Goal: Transaction & Acquisition: Download file/media

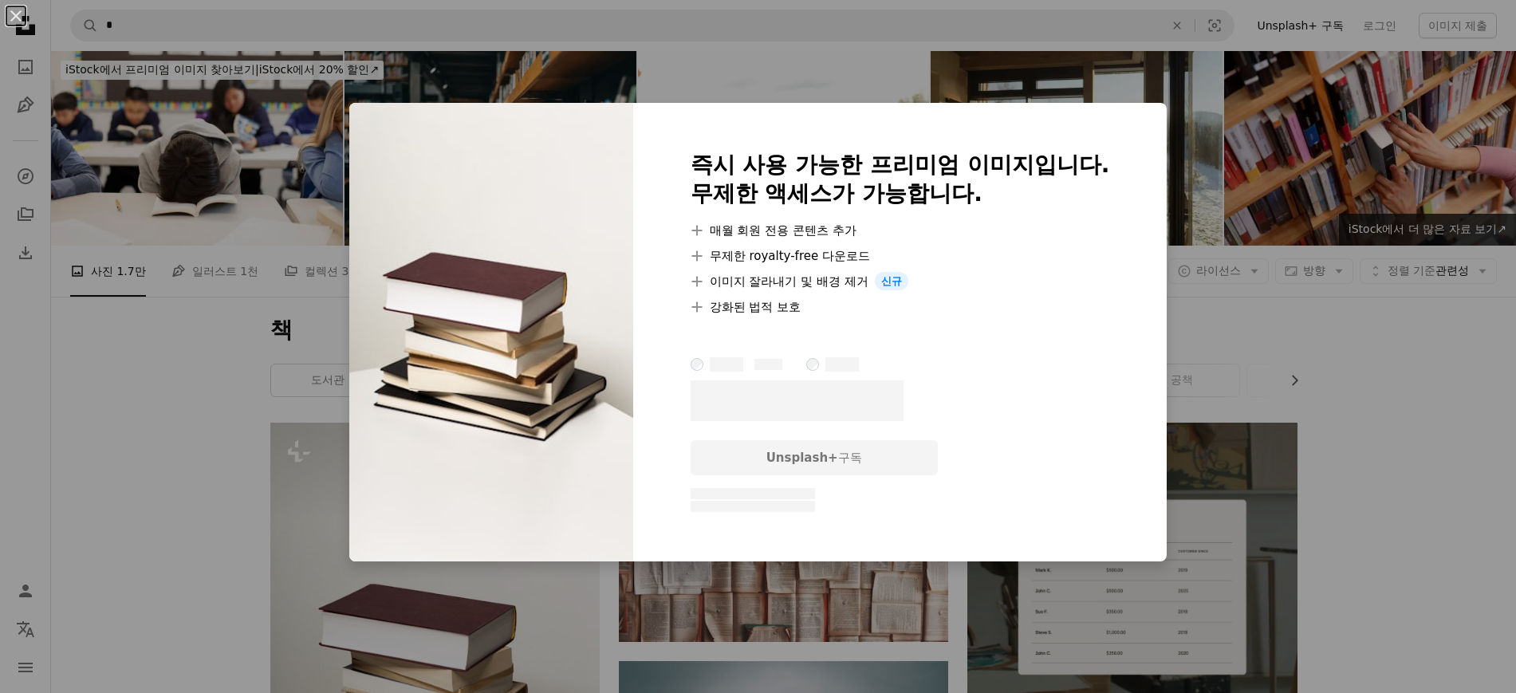
scroll to position [498, 0]
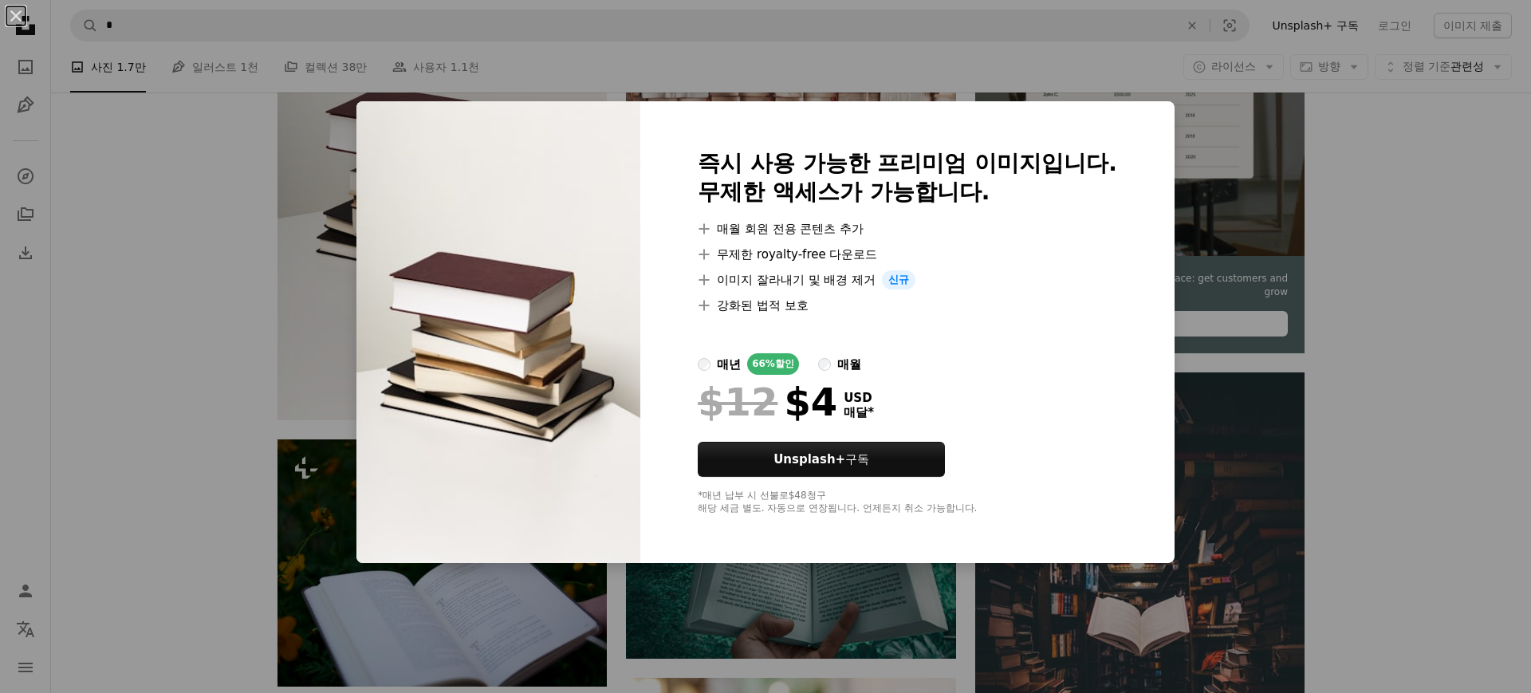
click at [135, 360] on div "An X shape 즉시 사용 가능한 프리미엄 이미지입니다. 무제한 액세스가 가능합니다. A plus sign 매월 회원 전용 콘텐츠 추가 A…" at bounding box center [765, 346] width 1531 height 693
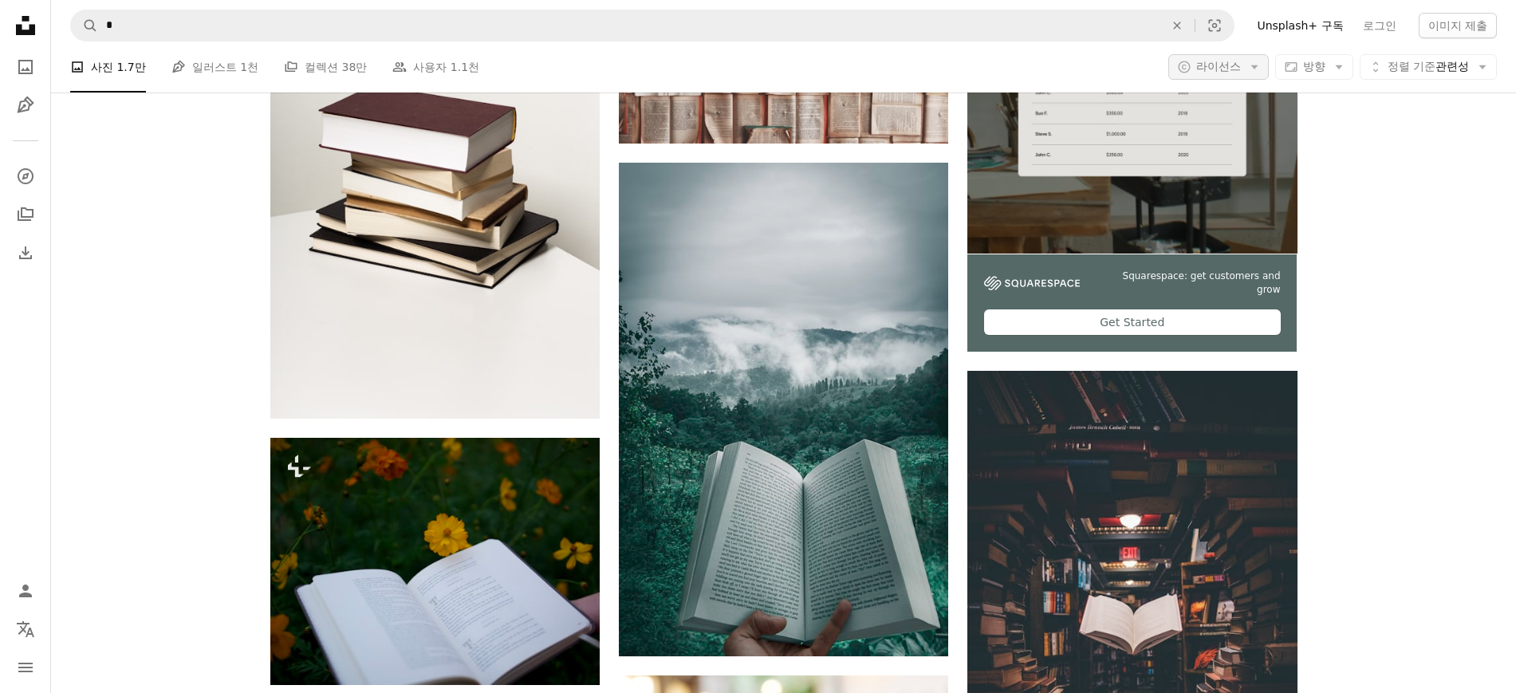
click at [1213, 65] on span "라이선스" at bounding box center [1218, 66] width 45 height 13
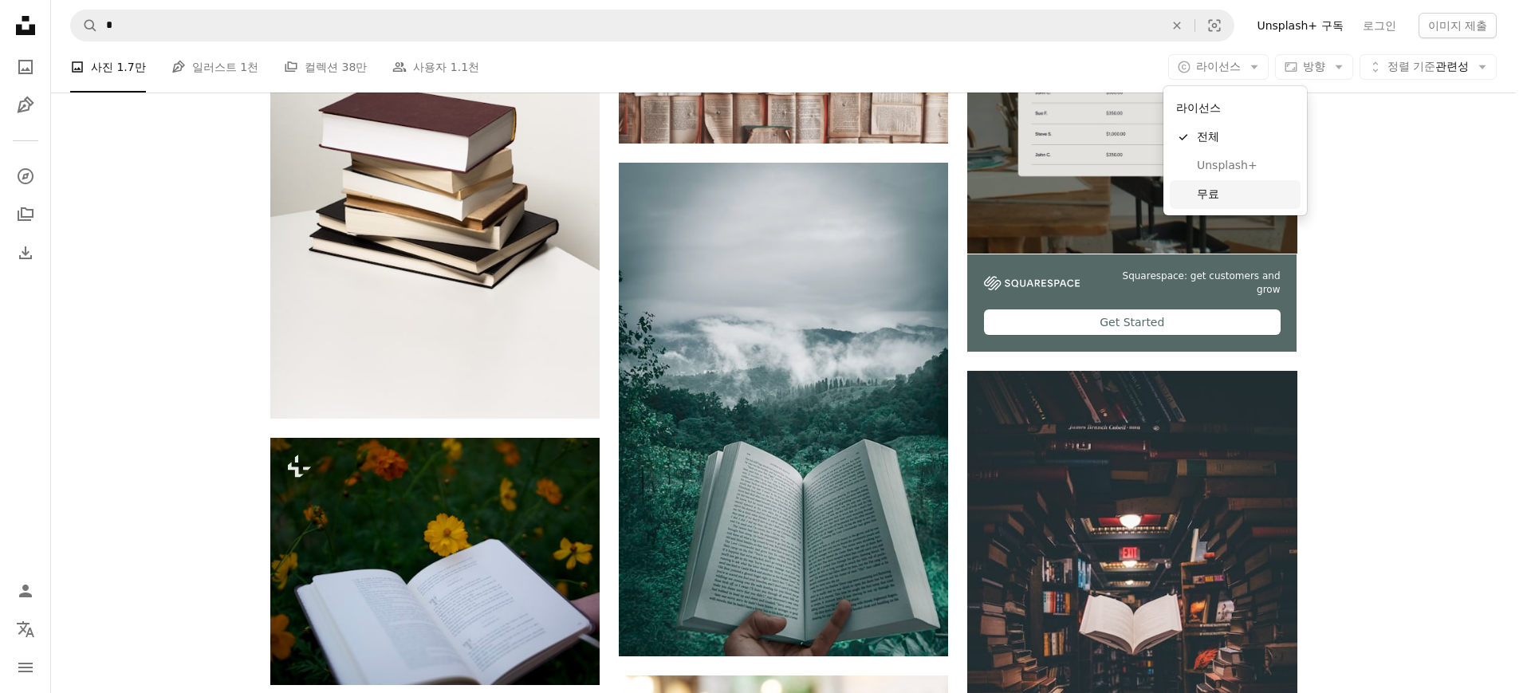
click at [1218, 196] on span "무료" at bounding box center [1245, 195] width 97 height 16
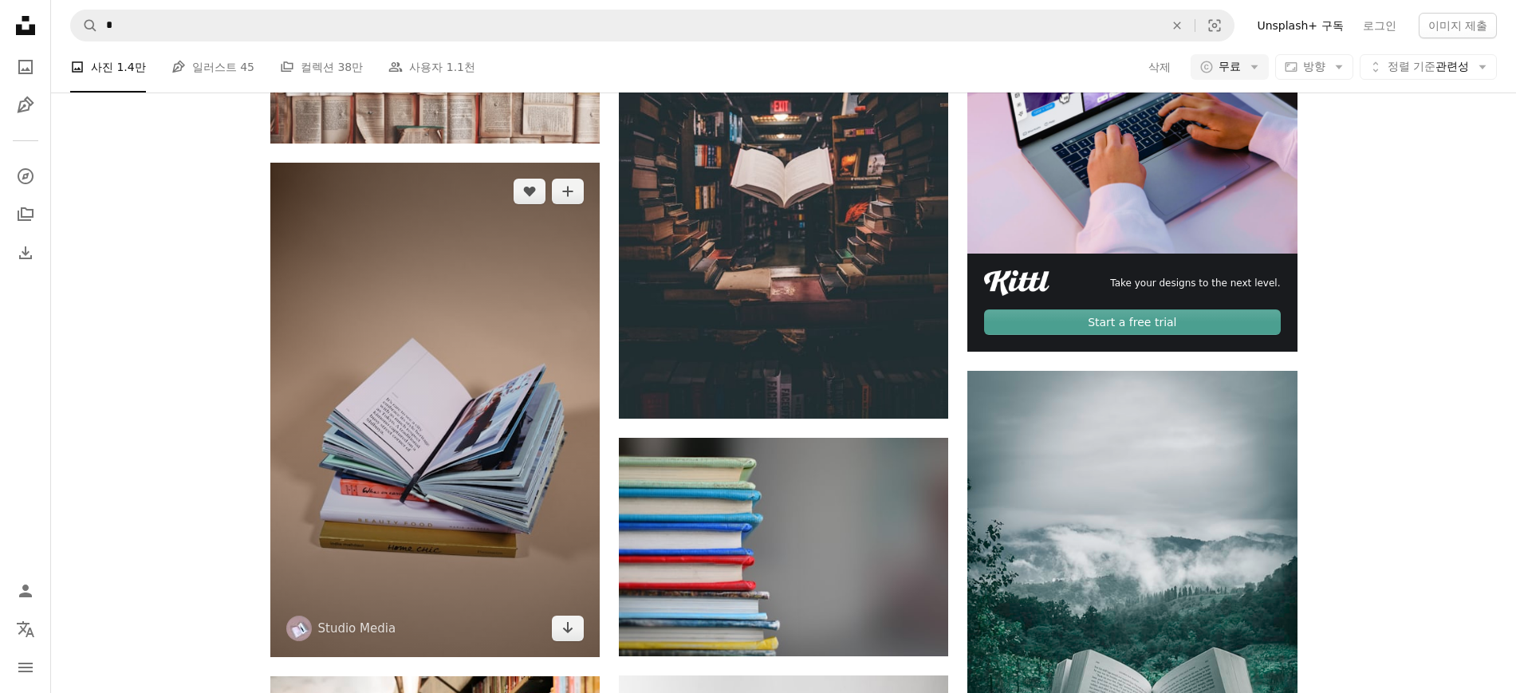
scroll to position [498, 0]
click at [570, 626] on icon "Arrow pointing down" at bounding box center [567, 627] width 13 height 19
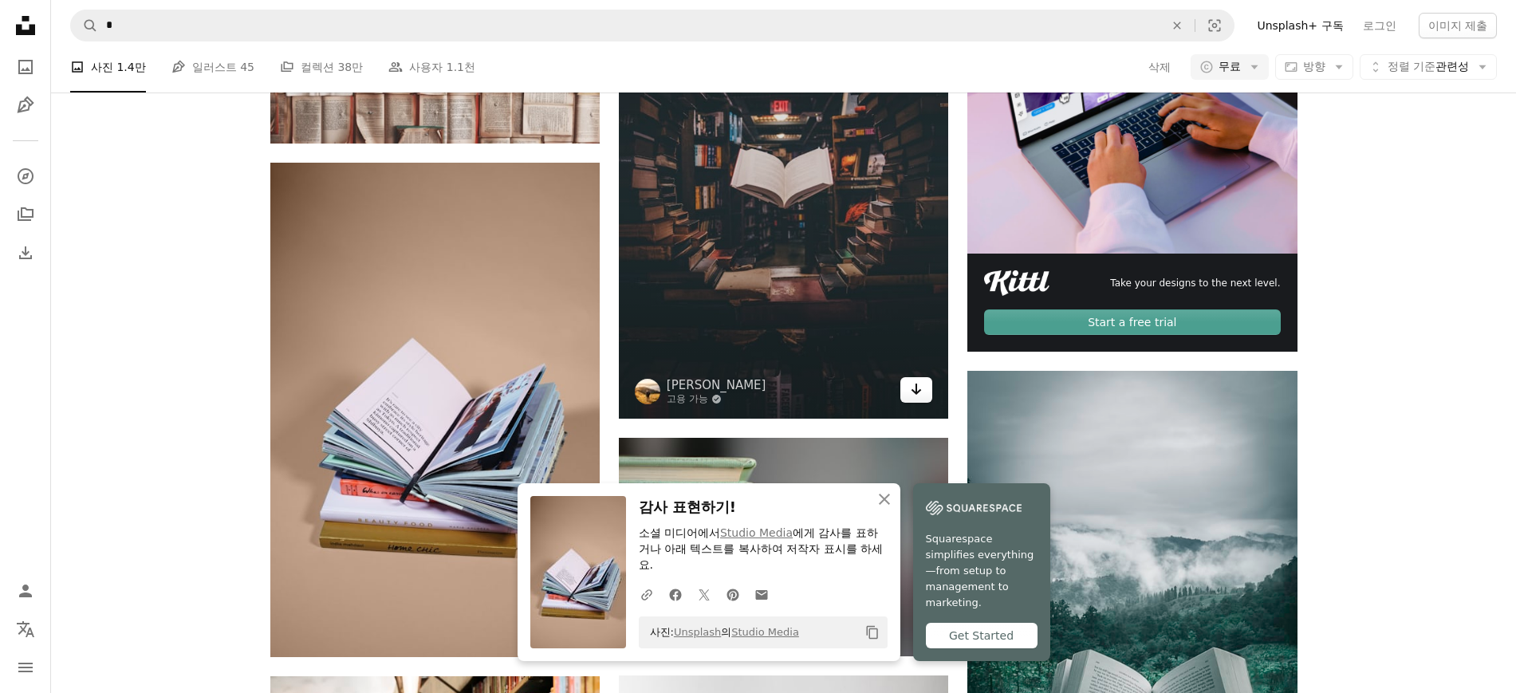
click at [914, 389] on icon "Arrow pointing down" at bounding box center [916, 389] width 13 height 19
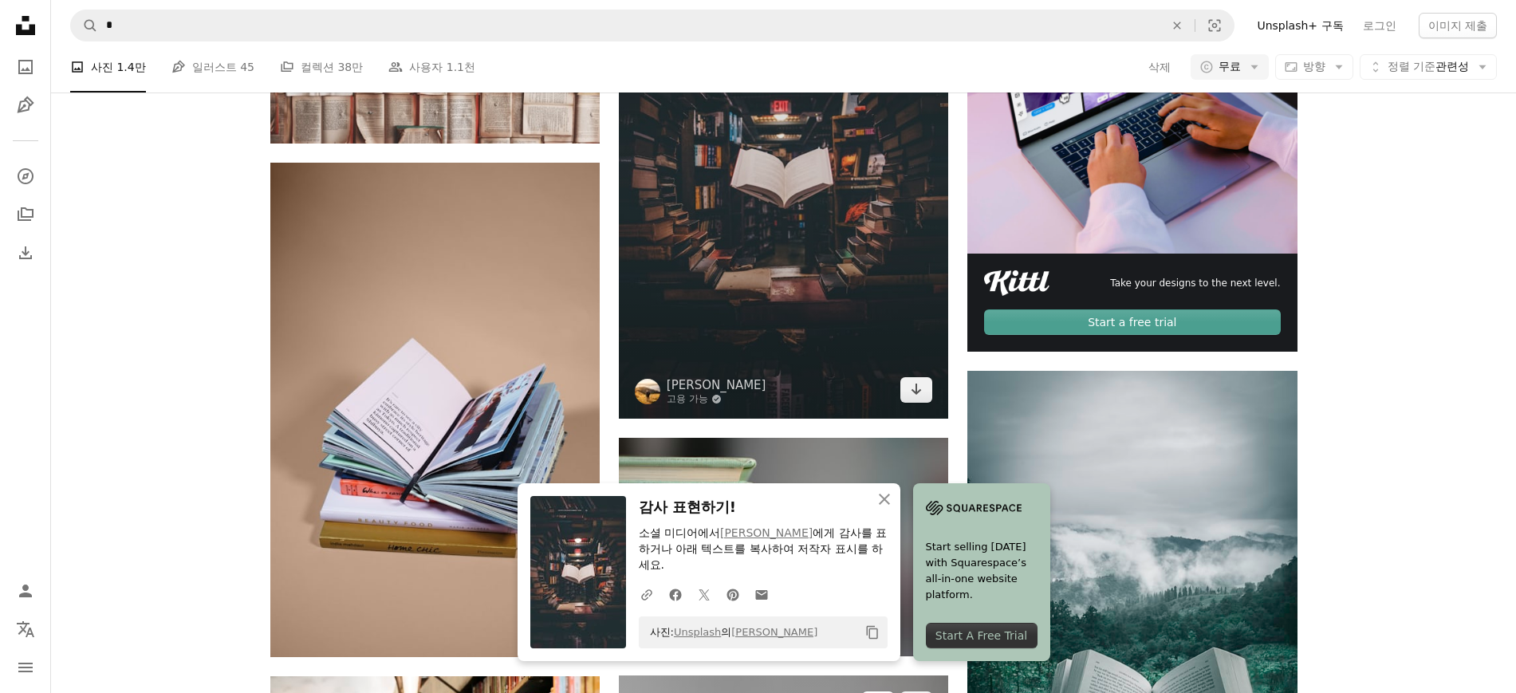
scroll to position [831, 0]
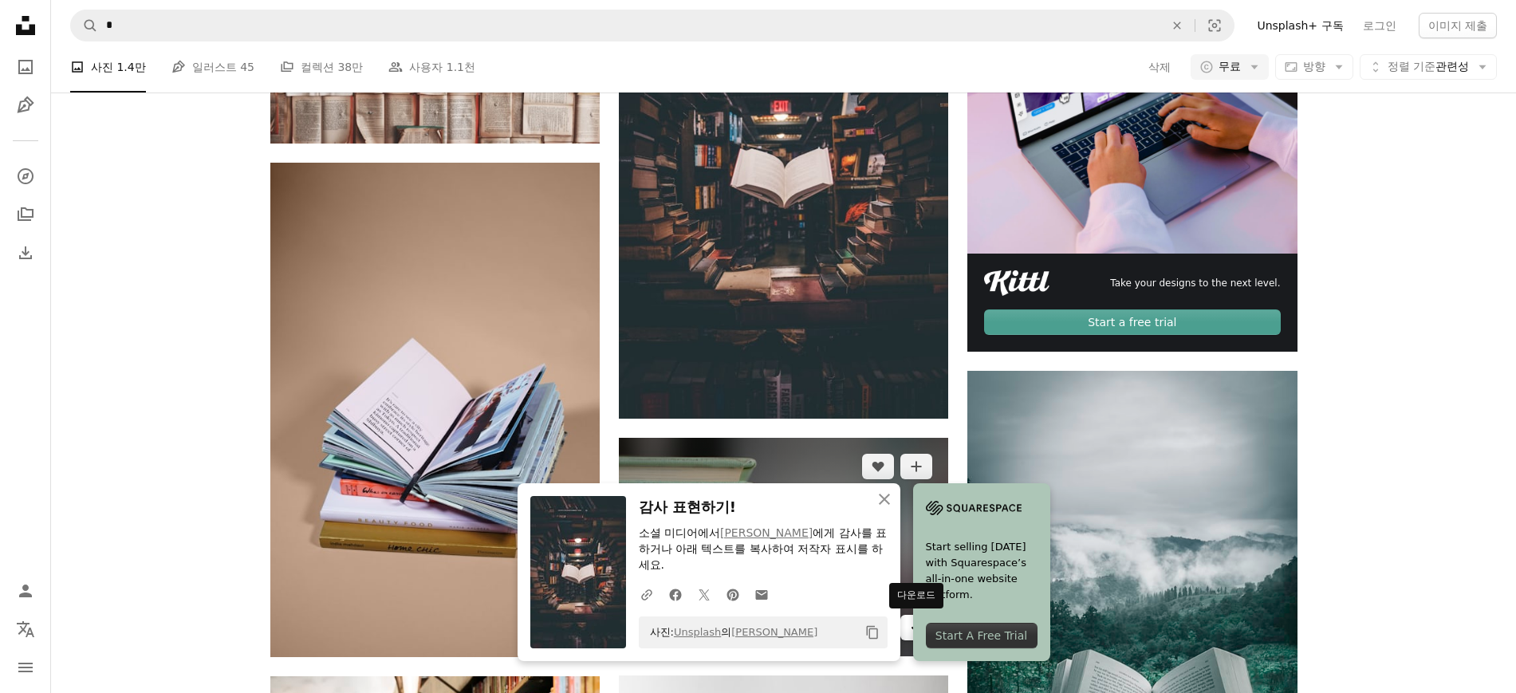
click at [919, 621] on icon "다운로드" at bounding box center [916, 626] width 10 height 11
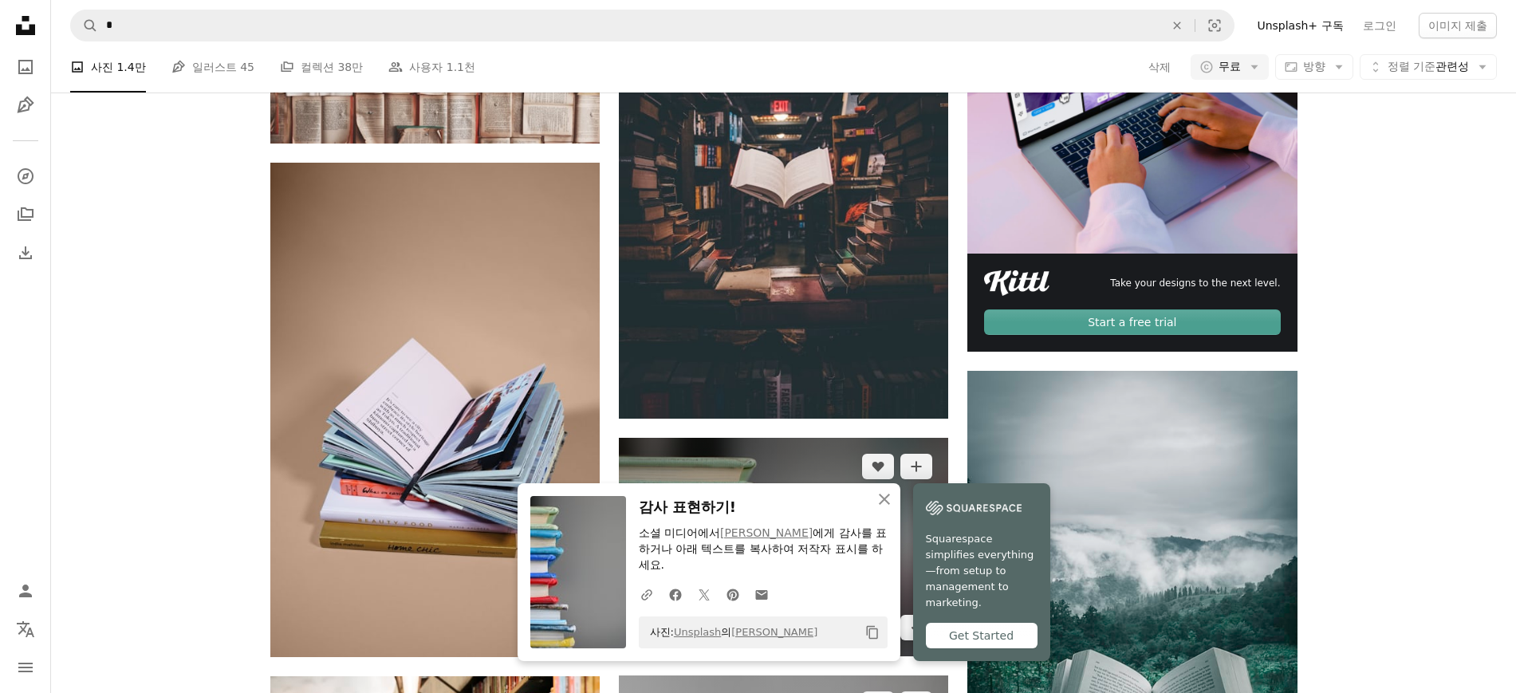
scroll to position [997, 0]
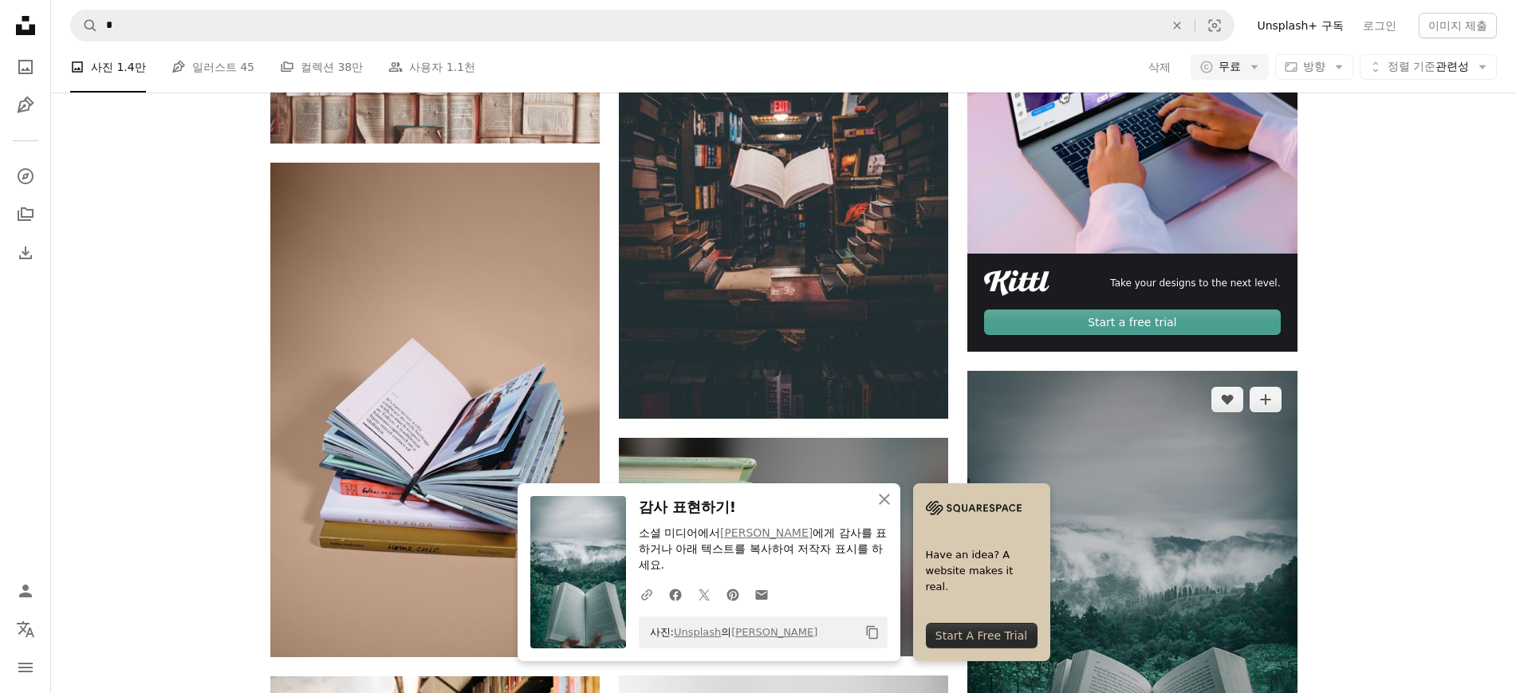
scroll to position [1162, 0]
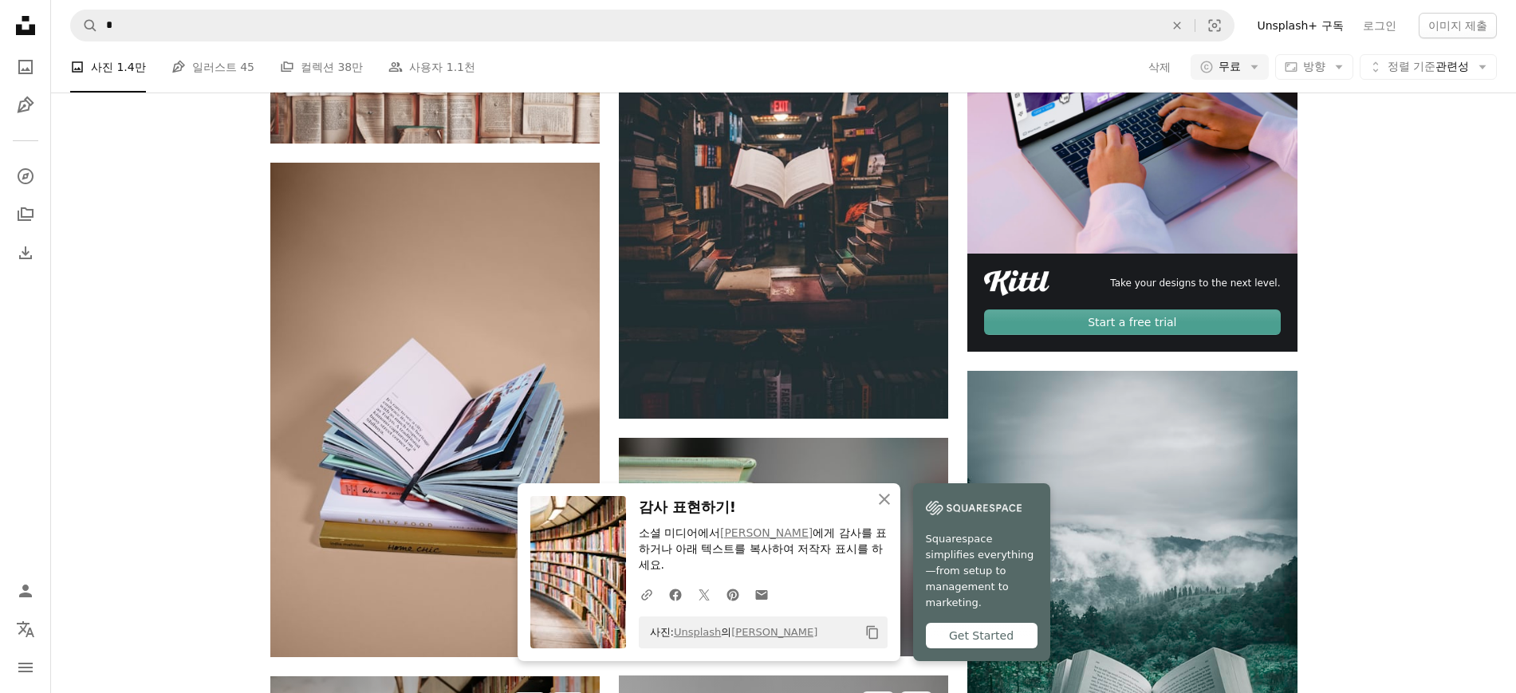
scroll to position [1329, 0]
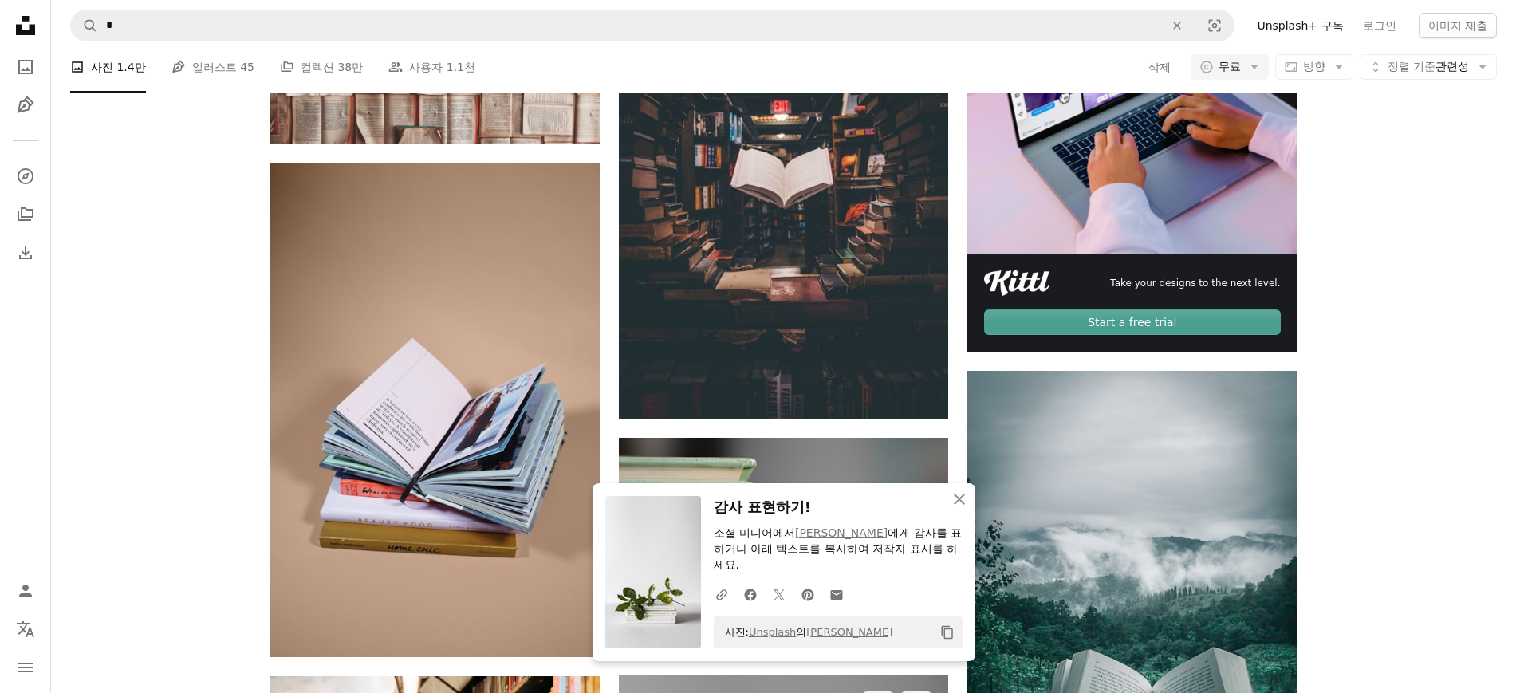
scroll to position [1162, 0]
drag, startPoint x: 1270, startPoint y: 415, endPoint x: 1250, endPoint y: 421, distance: 20.9
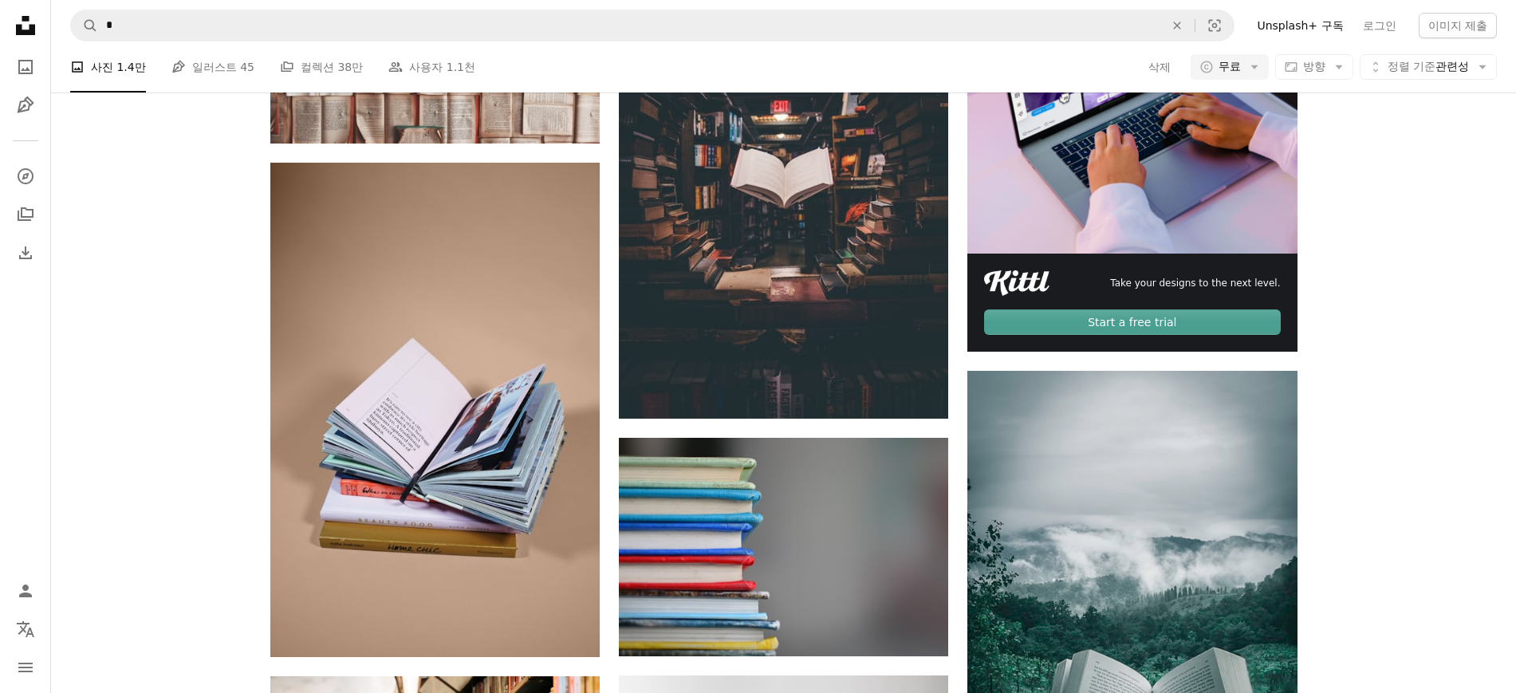
scroll to position [1661, 0]
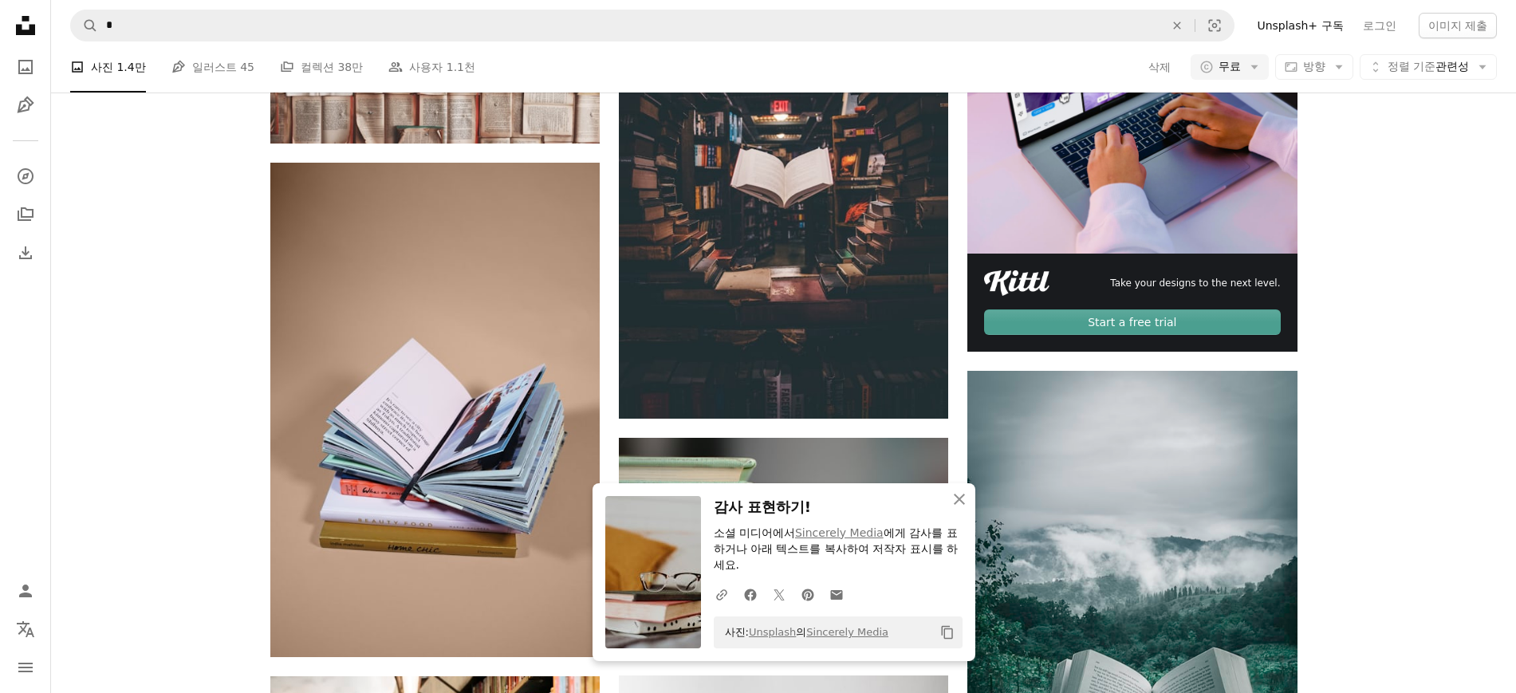
scroll to position [1827, 0]
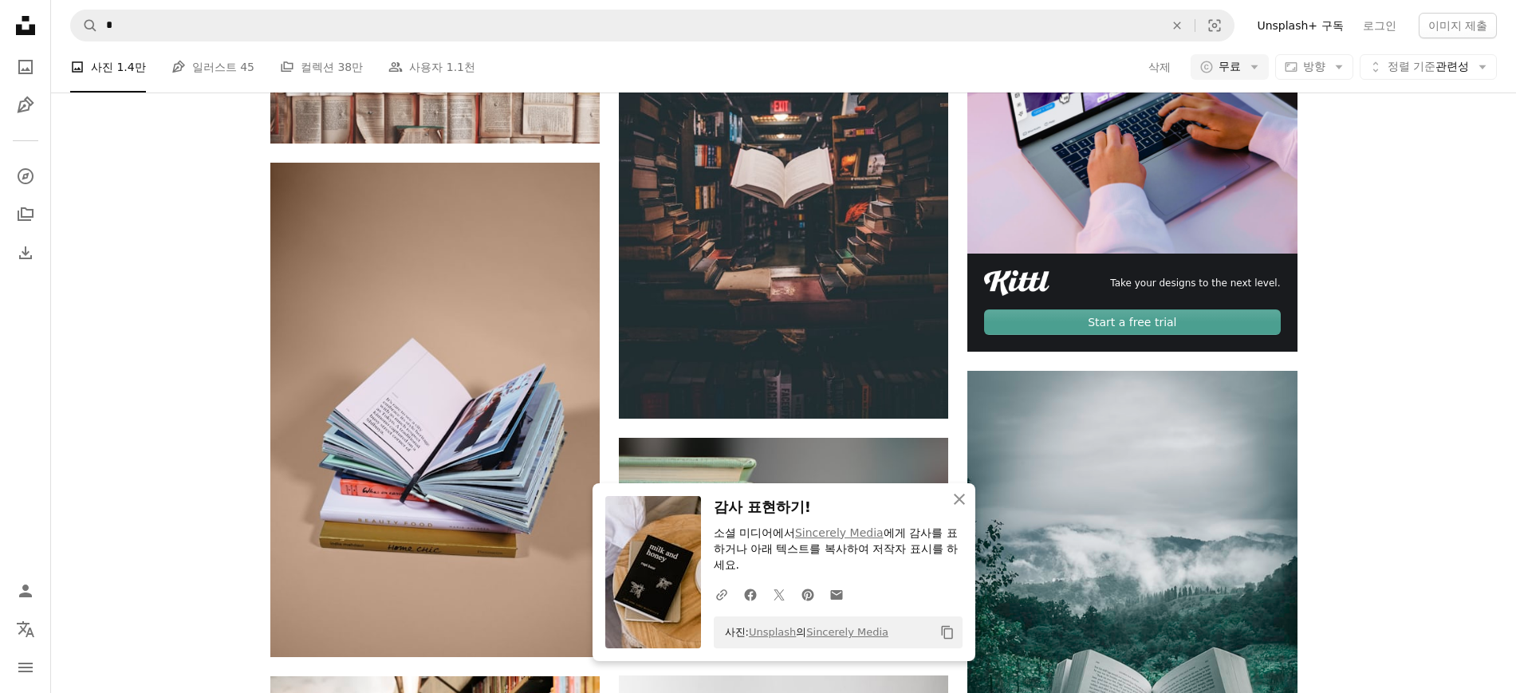
scroll to position [1993, 0]
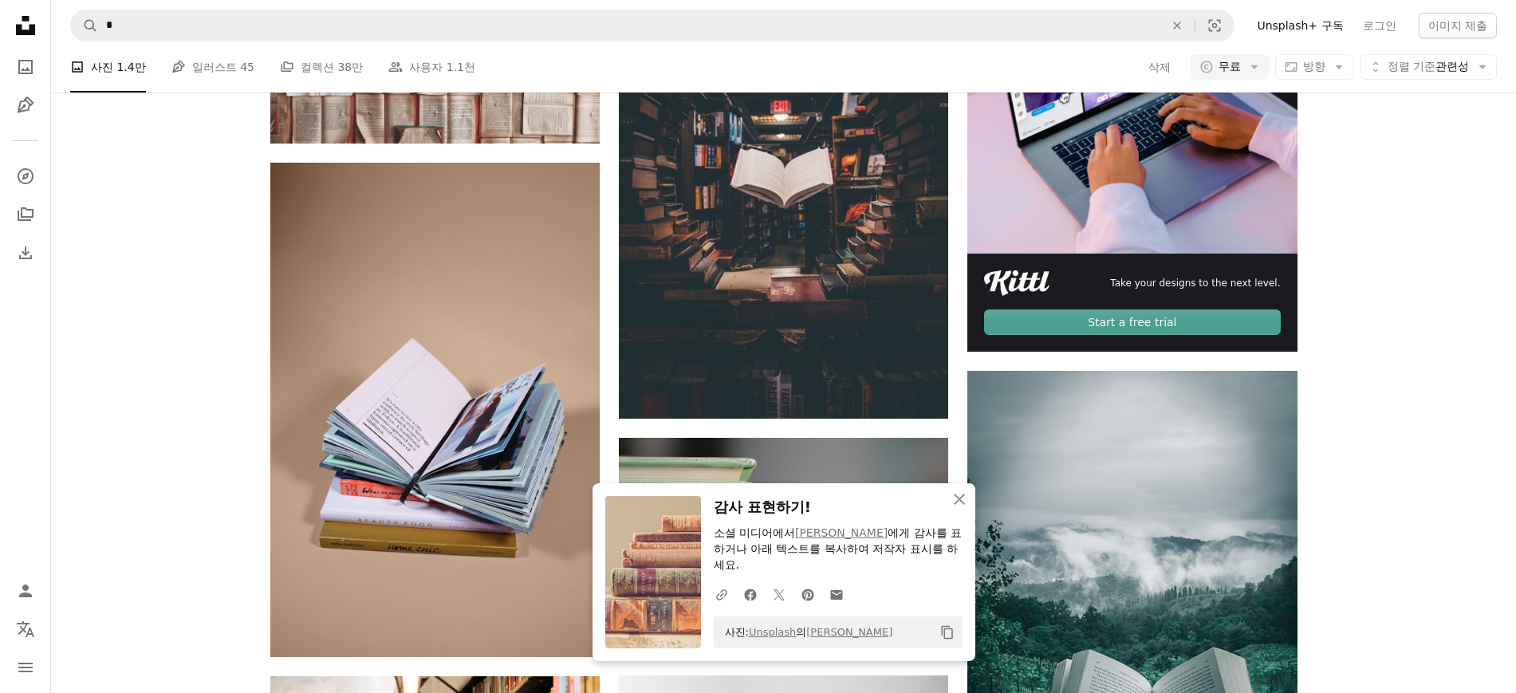
scroll to position [2159, 0]
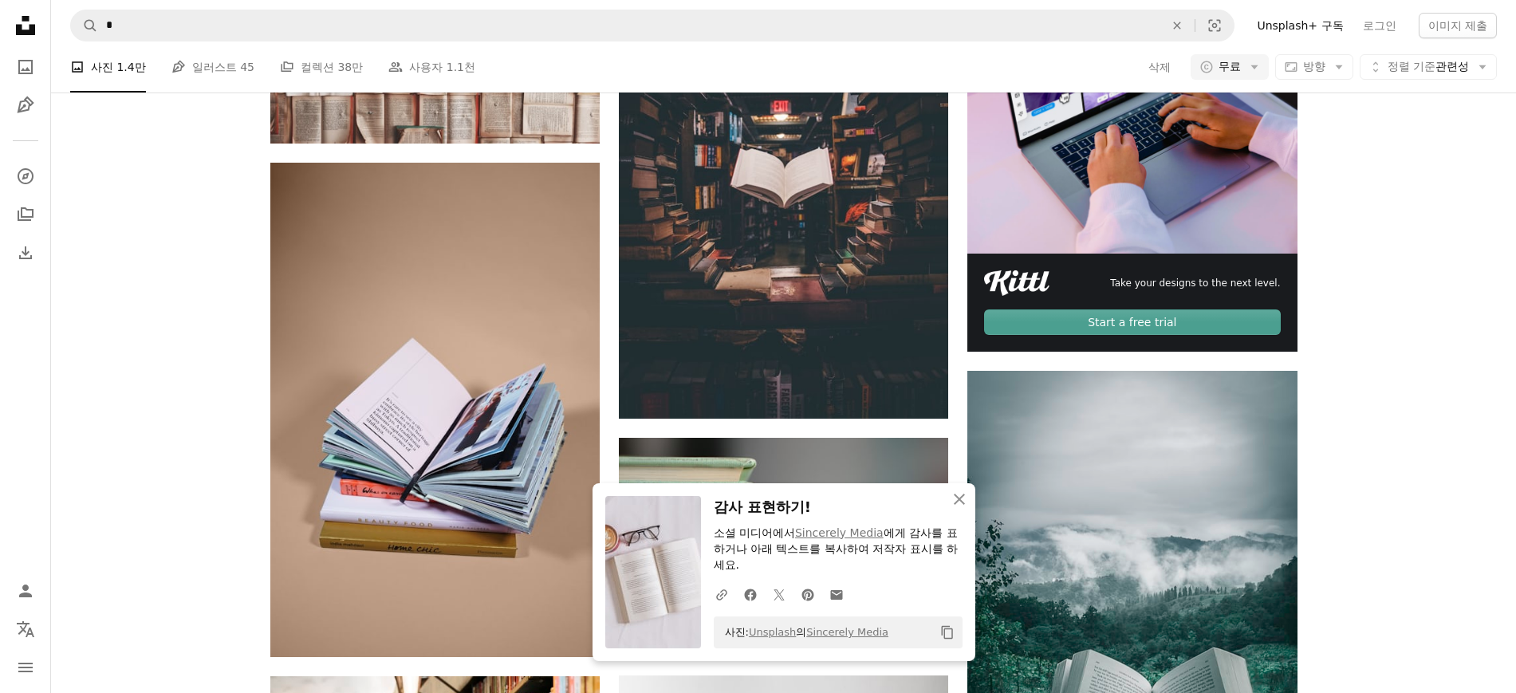
scroll to position [2491, 0]
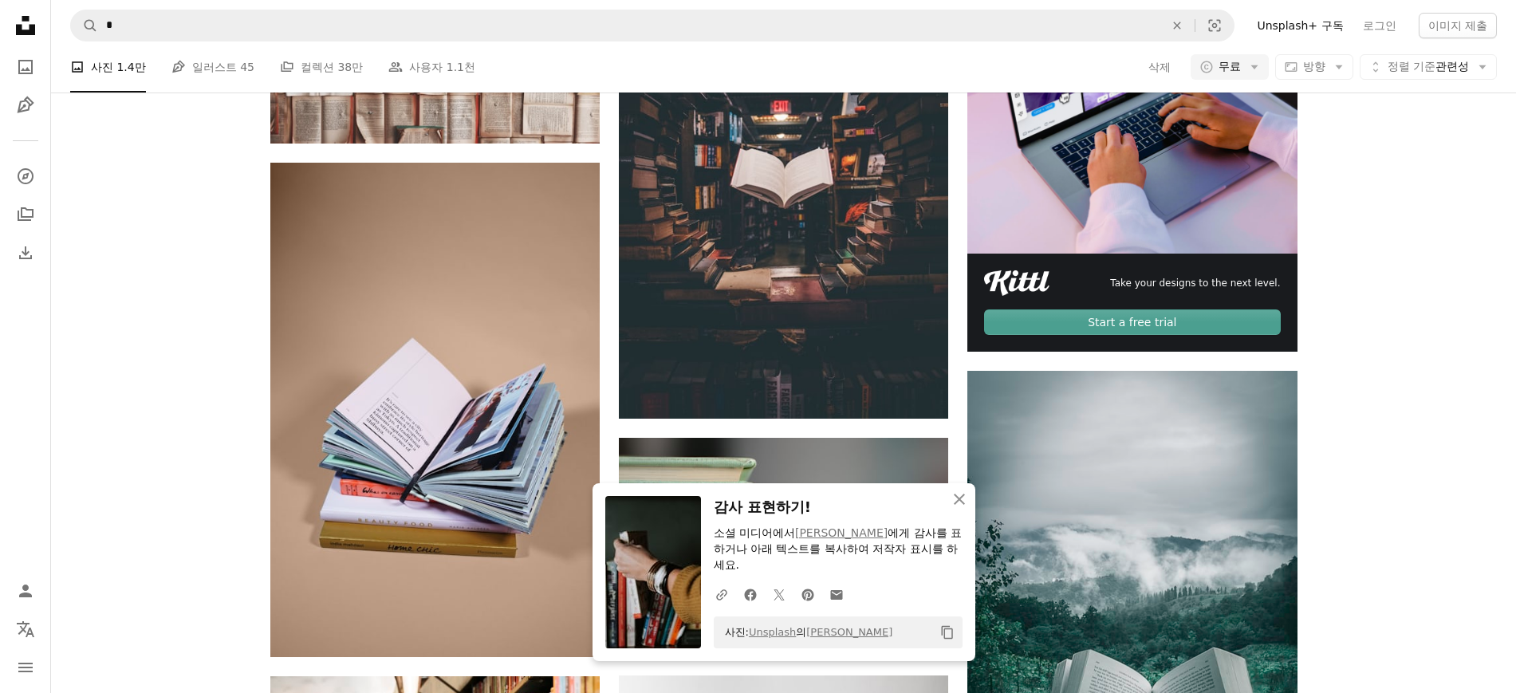
scroll to position [3136, 0]
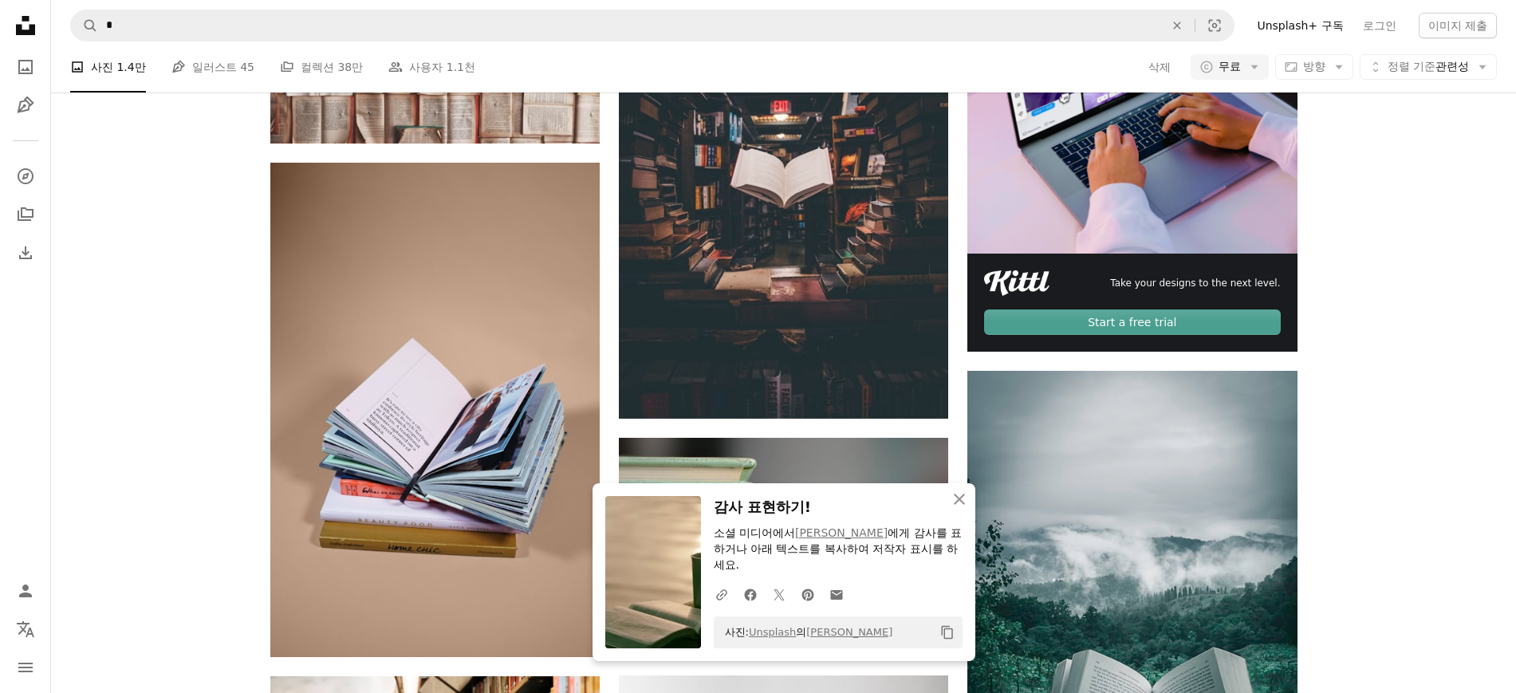
scroll to position [2971, 0]
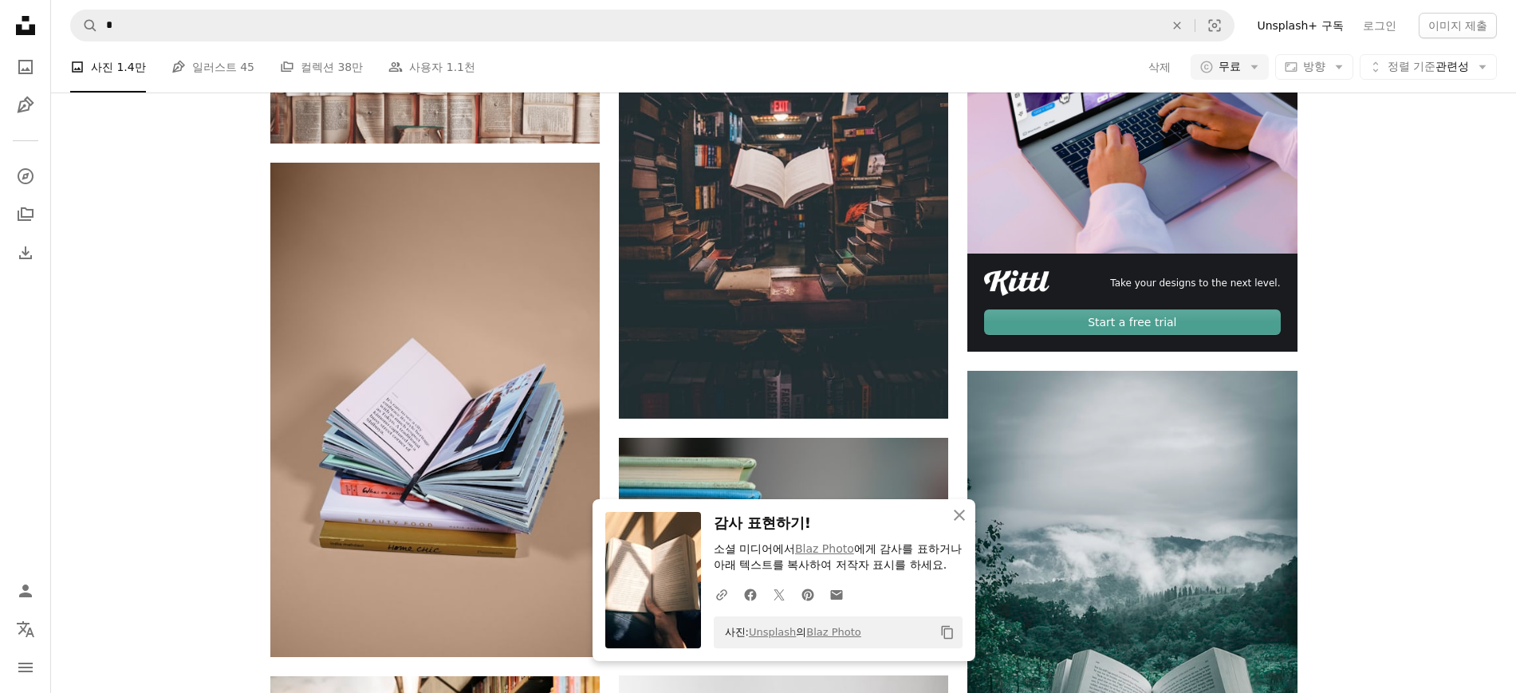
scroll to position [3302, 0]
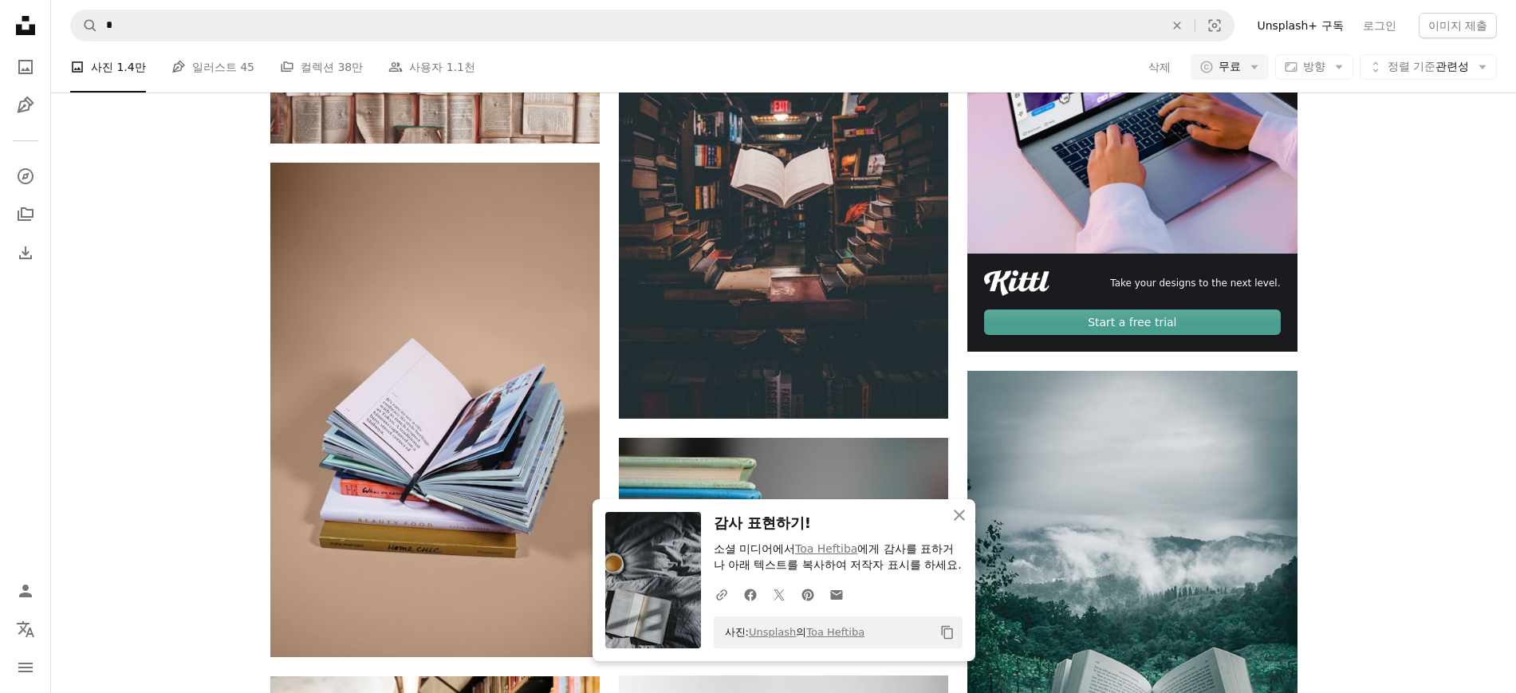
drag, startPoint x: 918, startPoint y: 291, endPoint x: 918, endPoint y: 305, distance: 14.4
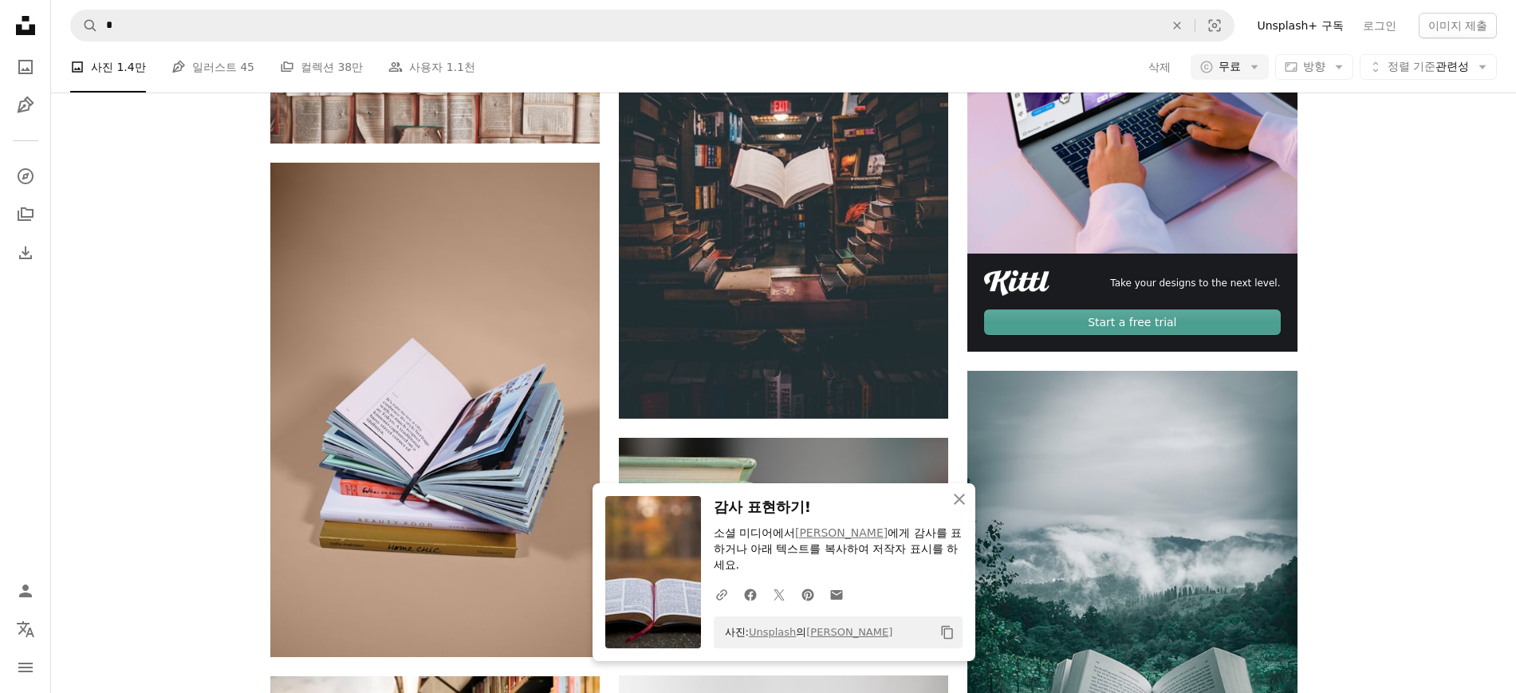
scroll to position [3469, 0]
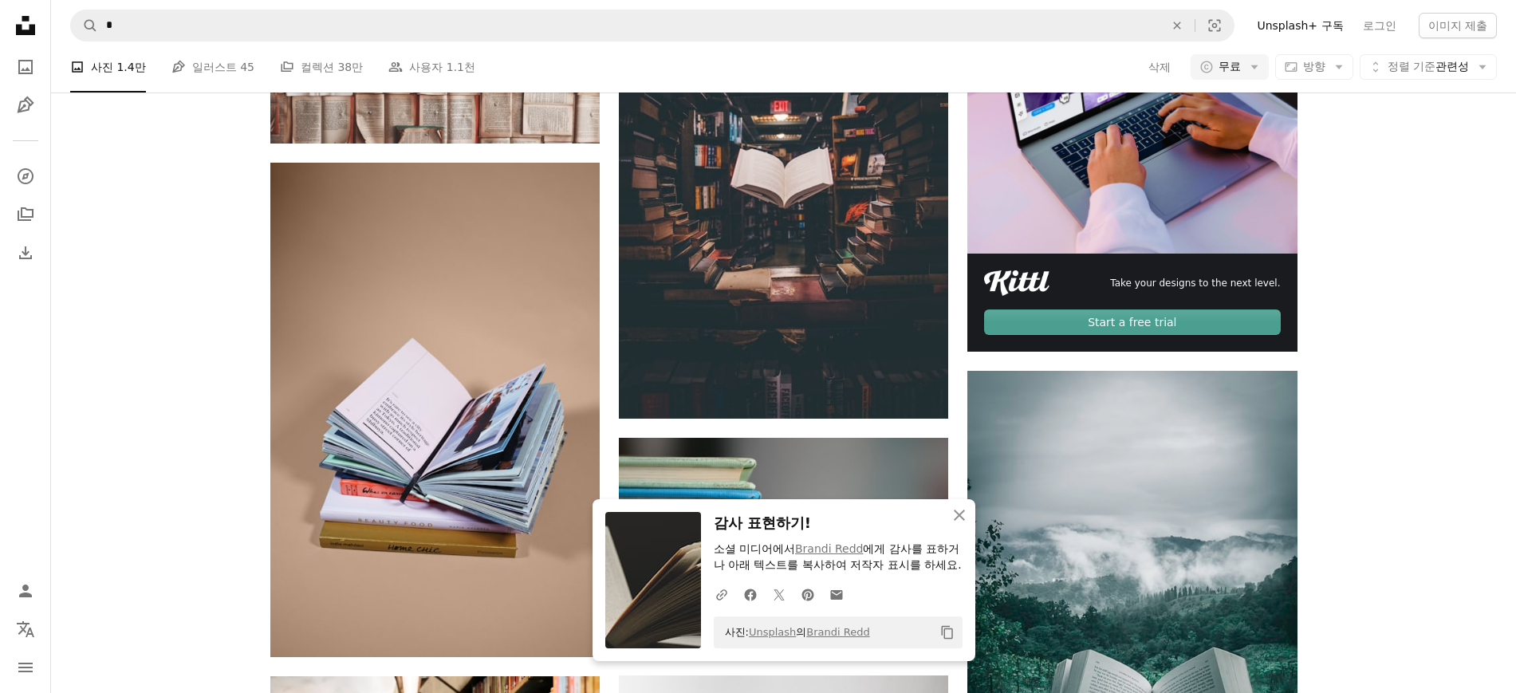
scroll to position [3635, 0]
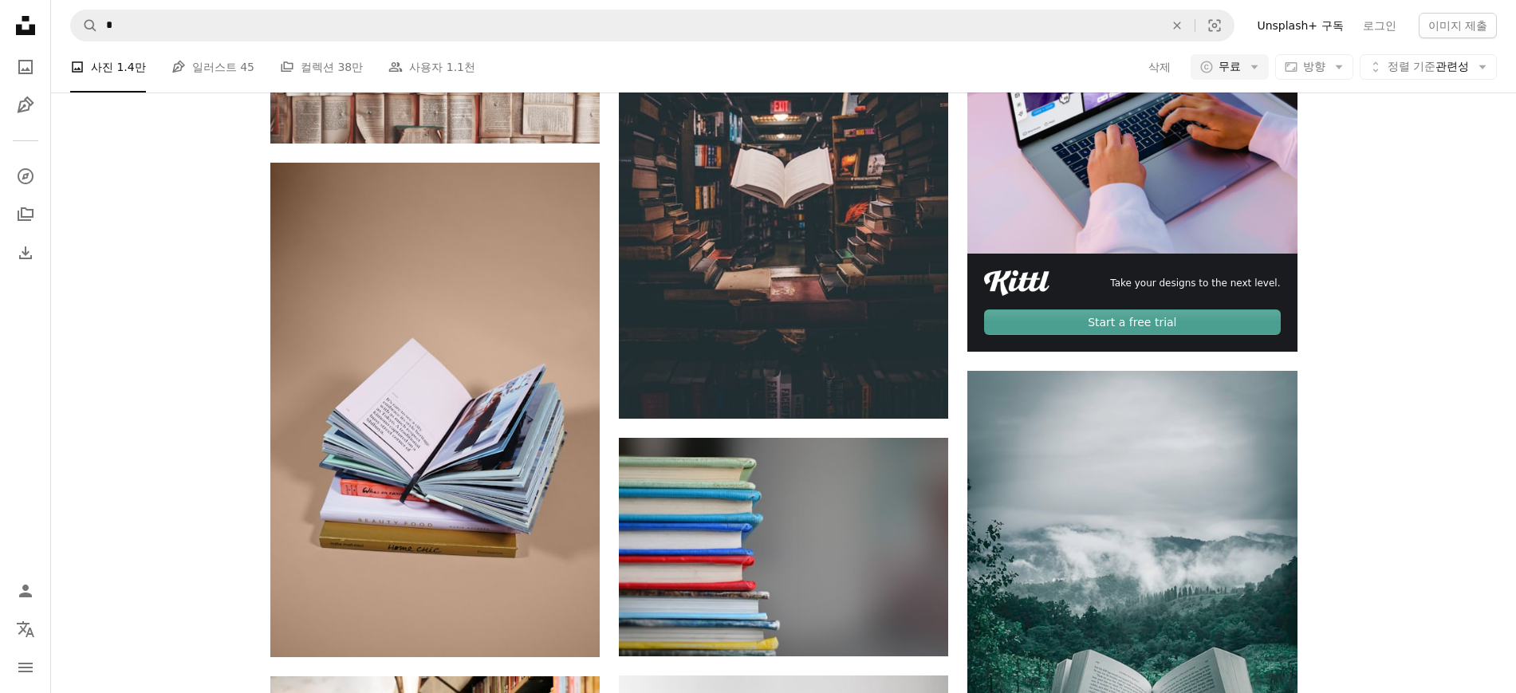
scroll to position [4133, 0]
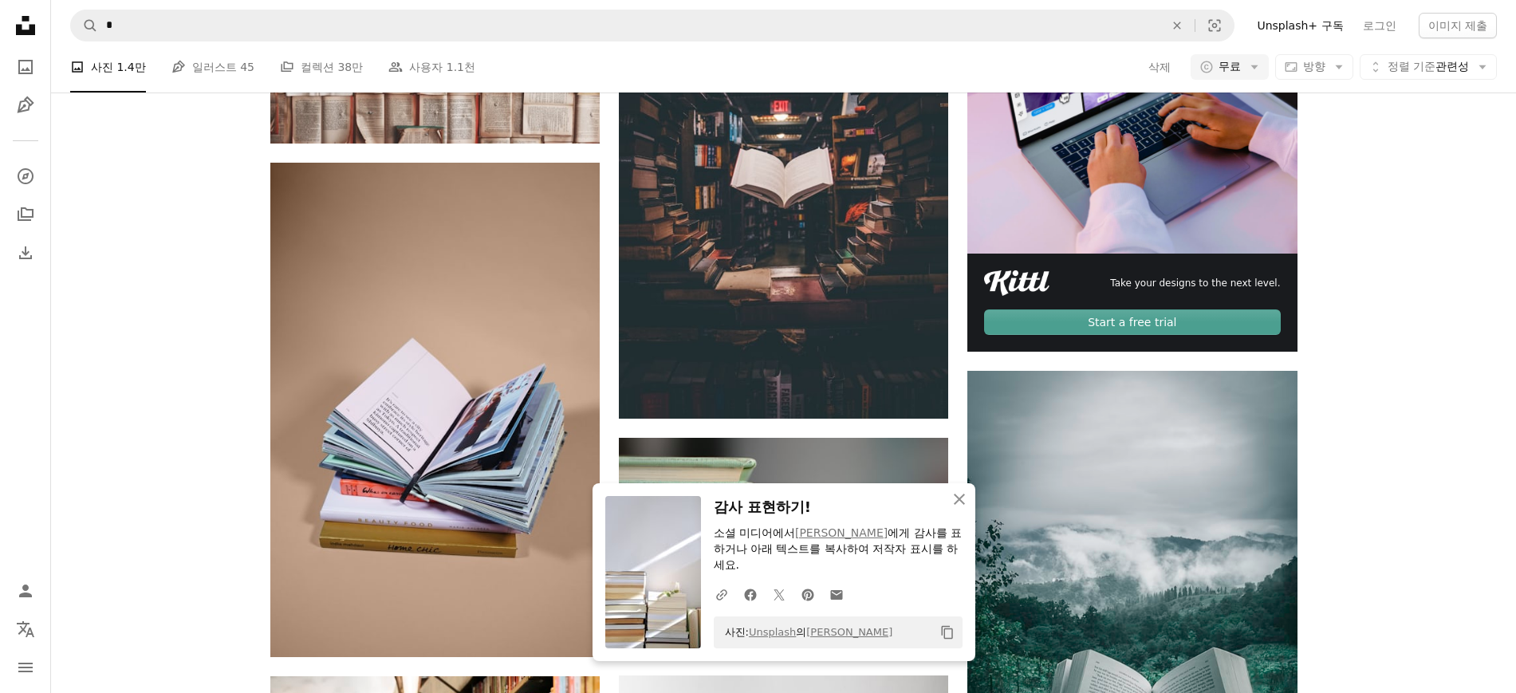
scroll to position [4299, 0]
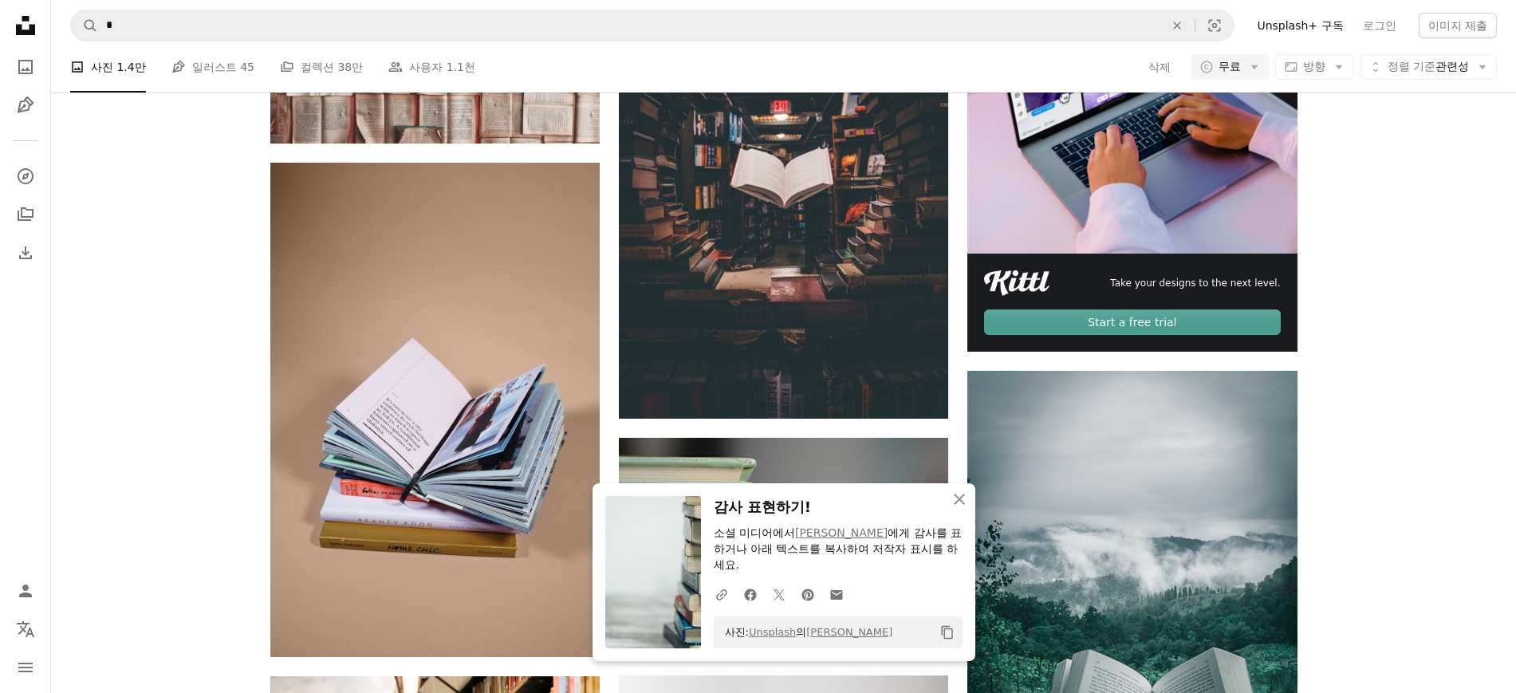
scroll to position [4466, 0]
drag, startPoint x: 127, startPoint y: 249, endPoint x: 362, endPoint y: 4, distance: 339.5
